Goal: Task Accomplishment & Management: Use online tool/utility

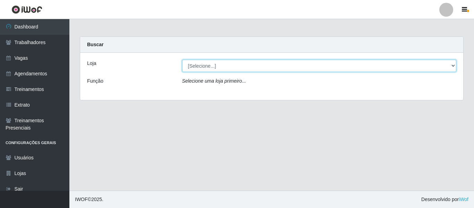
click at [246, 67] on select "[Selecione...] Varejão Supermercados" at bounding box center [319, 66] width 275 height 12
select select "237"
click at [182, 60] on select "[Selecione...] Varejão Supermercados" at bounding box center [319, 66] width 275 height 12
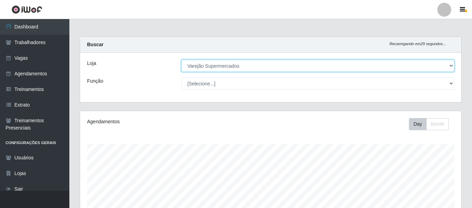
scroll to position [144, 381]
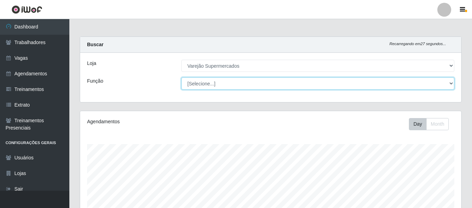
click at [257, 86] on select "[Selecione...] ASG ASG + ASG ++ Auxiliar de Estacionamento Auxiliar de Estacion…" at bounding box center [318, 83] width 273 height 12
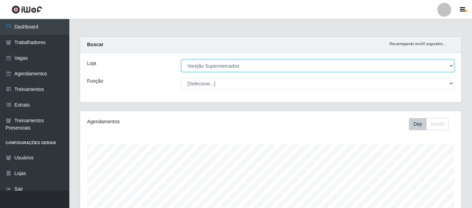
click at [252, 68] on select "[Selecione...] Varejão Supermercados" at bounding box center [318, 66] width 273 height 12
click at [182, 60] on select "[Selecione...] Varejão Supermercados" at bounding box center [318, 66] width 273 height 12
click at [256, 68] on select "[Selecione...] Varejão Supermercados" at bounding box center [318, 66] width 273 height 12
click at [182, 60] on select "[Selecione...] Varejão Supermercados" at bounding box center [318, 66] width 273 height 12
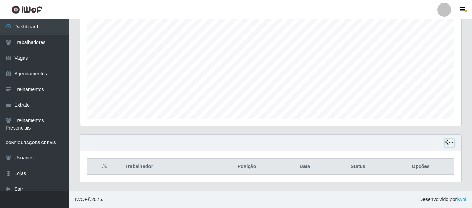
click at [453, 141] on button "button" at bounding box center [450, 143] width 10 height 8
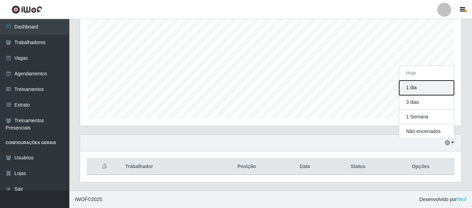
click at [420, 90] on button "1 dia" at bounding box center [427, 88] width 55 height 15
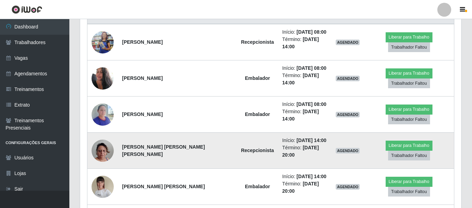
scroll to position [245, 0]
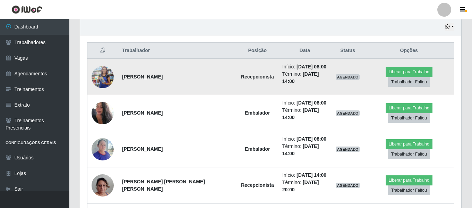
click at [103, 70] on img at bounding box center [103, 77] width 22 height 51
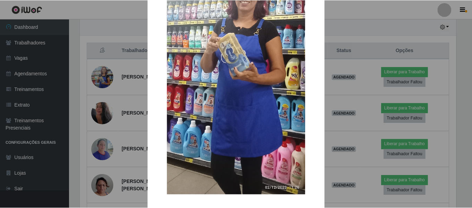
scroll to position [169, 0]
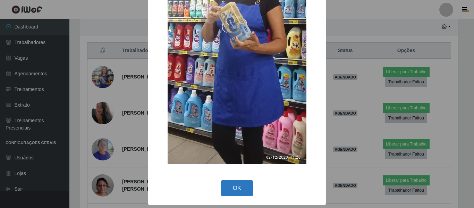
click at [236, 185] on button "OK" at bounding box center [237, 188] width 32 height 16
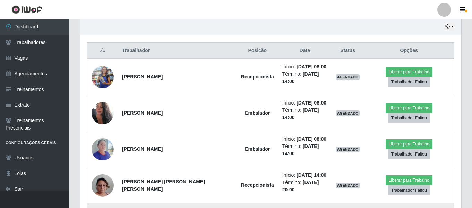
scroll to position [315, 0]
